Goal: Information Seeking & Learning: Learn about a topic

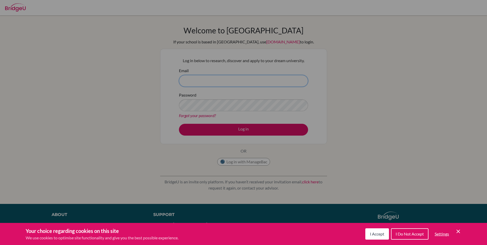
type input "hariharan.dharmarajan@npsis.edu.sg"
click at [376, 234] on span "I Accept" at bounding box center [377, 233] width 14 height 5
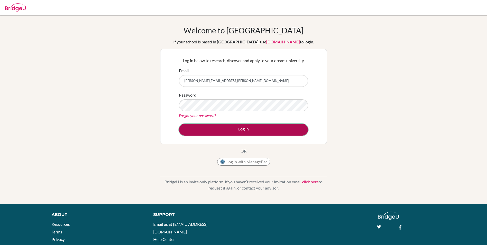
click at [242, 129] on button "Log in" at bounding box center [243, 130] width 129 height 12
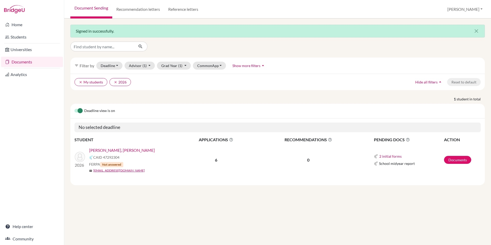
click at [105, 150] on link "[PERSON_NAME], [PERSON_NAME]" at bounding box center [122, 150] width 66 height 6
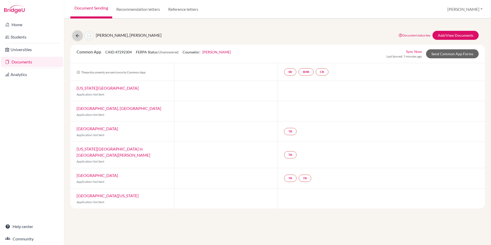
click at [76, 35] on icon at bounding box center [77, 35] width 5 height 5
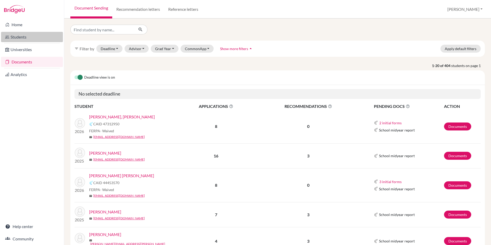
click at [16, 36] on link "Students" at bounding box center [32, 37] width 62 height 10
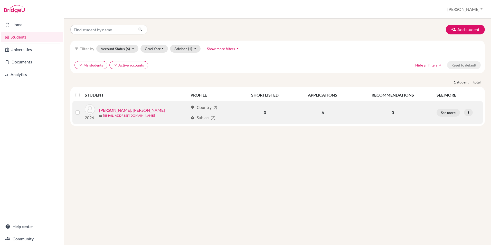
click at [105, 109] on link "[PERSON_NAME], [PERSON_NAME]" at bounding box center [132, 110] width 66 height 6
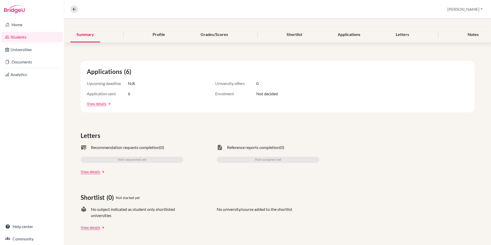
scroll to position [51, 0]
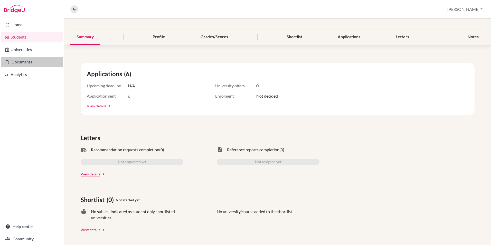
click at [28, 62] on link "Documents" at bounding box center [32, 62] width 62 height 10
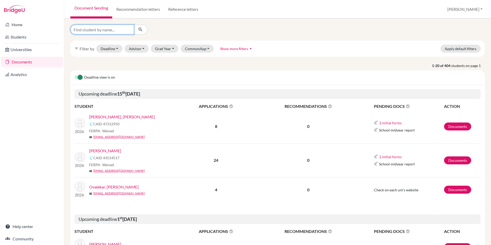
click at [103, 32] on input "Find student by name..." at bounding box center [102, 30] width 64 height 10
type input "Tanvi"
click at [139, 31] on icon "submit" at bounding box center [140, 29] width 5 height 5
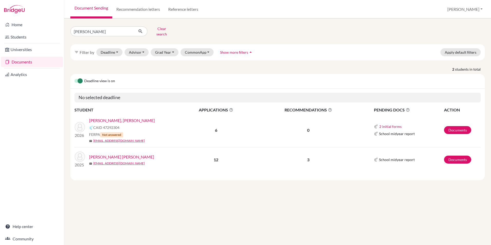
click at [102, 117] on link "[PERSON_NAME], [PERSON_NAME]" at bounding box center [122, 120] width 66 height 6
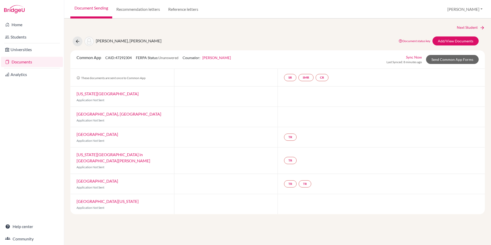
click at [99, 92] on link "[US_STATE][GEOGRAPHIC_DATA]" at bounding box center [107, 93] width 62 height 5
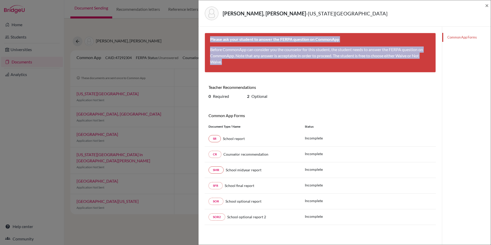
drag, startPoint x: 211, startPoint y: 38, endPoint x: 368, endPoint y: 67, distance: 159.5
click at [368, 67] on div "Please ask your student to answer the FERPA question on CommonApp Before Common…" at bounding box center [319, 53] width 231 height 40
copy div "Please ask your student to answer the FERPA question on CommonApp Before Common…"
